Goal: Check status

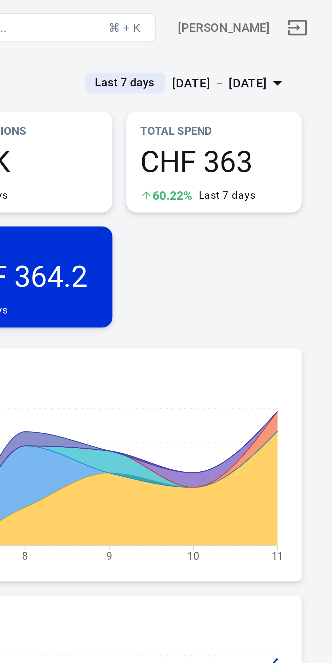
click at [310, 32] on icon "button" at bounding box center [310, 33] width 3 height 2
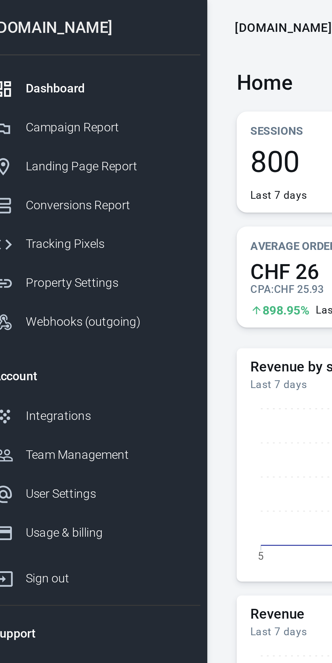
click at [61, 117] on div at bounding box center [166, 331] width 332 height 663
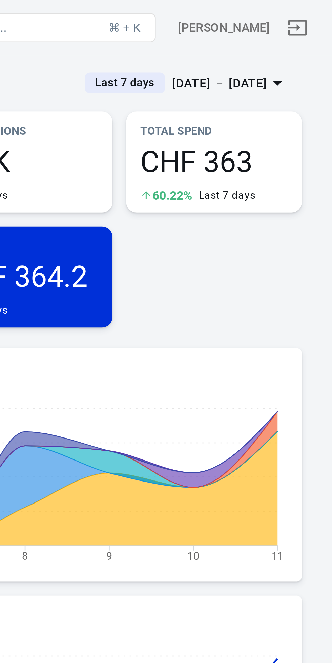
click at [312, 37] on button "Last 7 days [DATE] － [DATE]" at bounding box center [274, 32] width 90 height 11
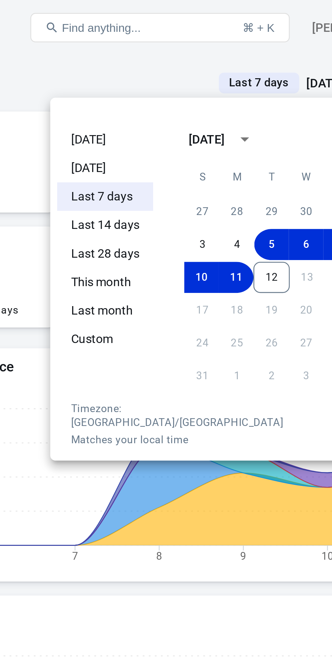
click at [187, 57] on li "[DATE]" at bounding box center [191, 54] width 38 height 11
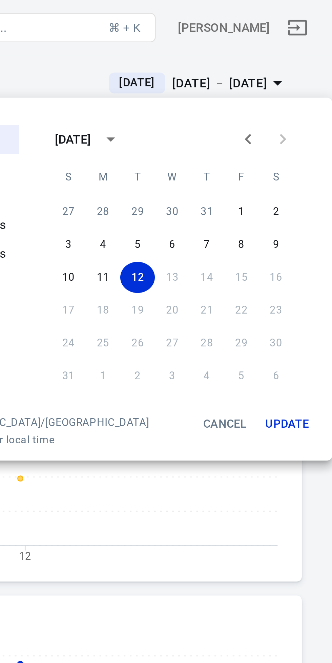
click at [304, 165] on button "Update" at bounding box center [314, 166] width 22 height 18
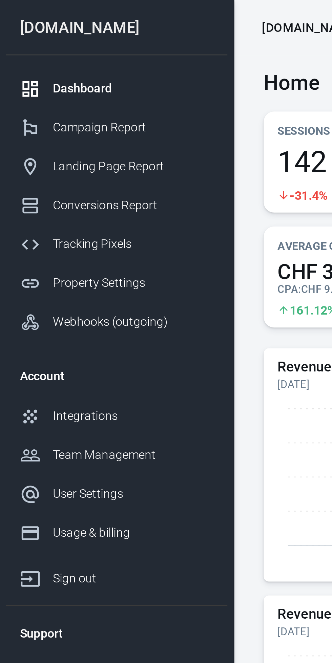
click at [53, 49] on div "Campaign Report" at bounding box center [52, 49] width 63 height 7
